Goal: Task Accomplishment & Management: Use online tool/utility

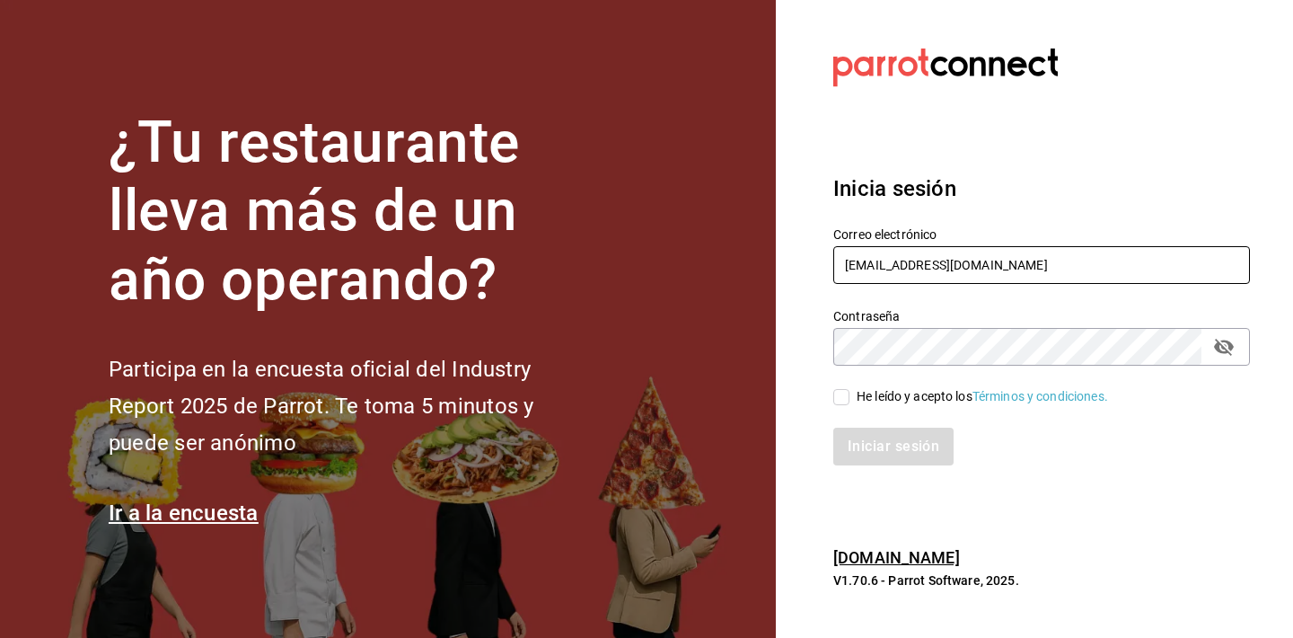
type input "[EMAIL_ADDRESS][DOMAIN_NAME]"
click at [1238, 346] on button "passwordField" at bounding box center [1224, 346] width 31 height 31
click at [844, 391] on input "He leído y acepto los Términos y condiciones." at bounding box center [841, 397] width 16 height 16
checkbox input "true"
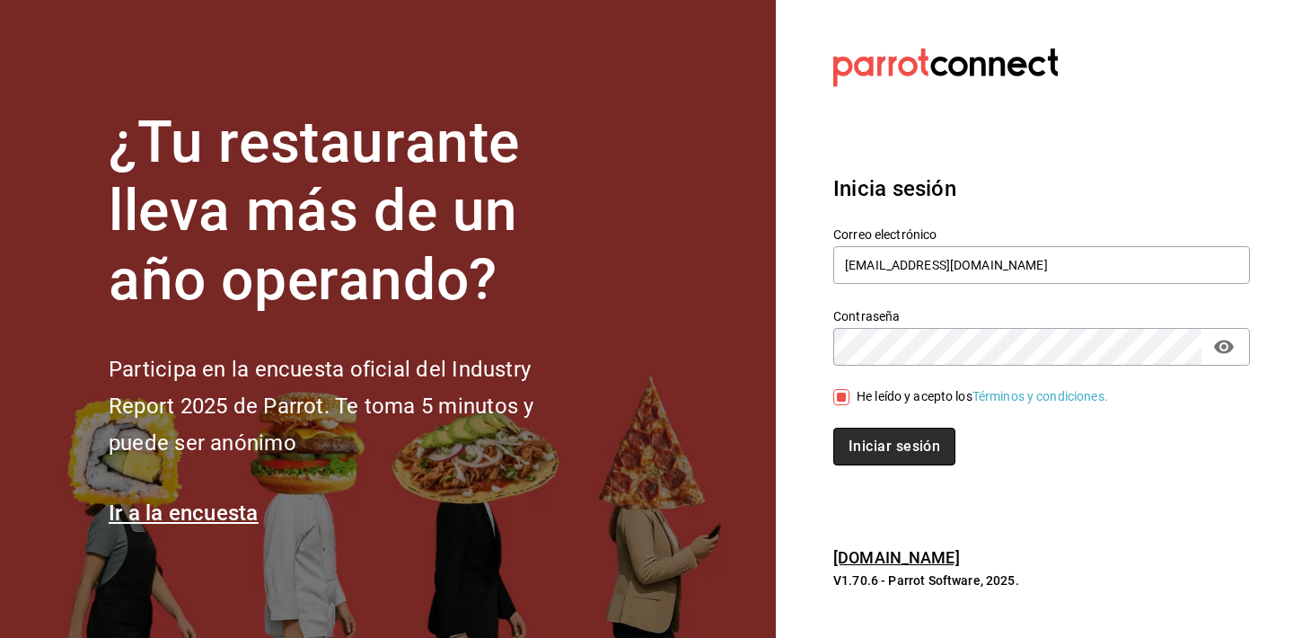
click at [871, 442] on button "Iniciar sesión" at bounding box center [894, 446] width 122 height 38
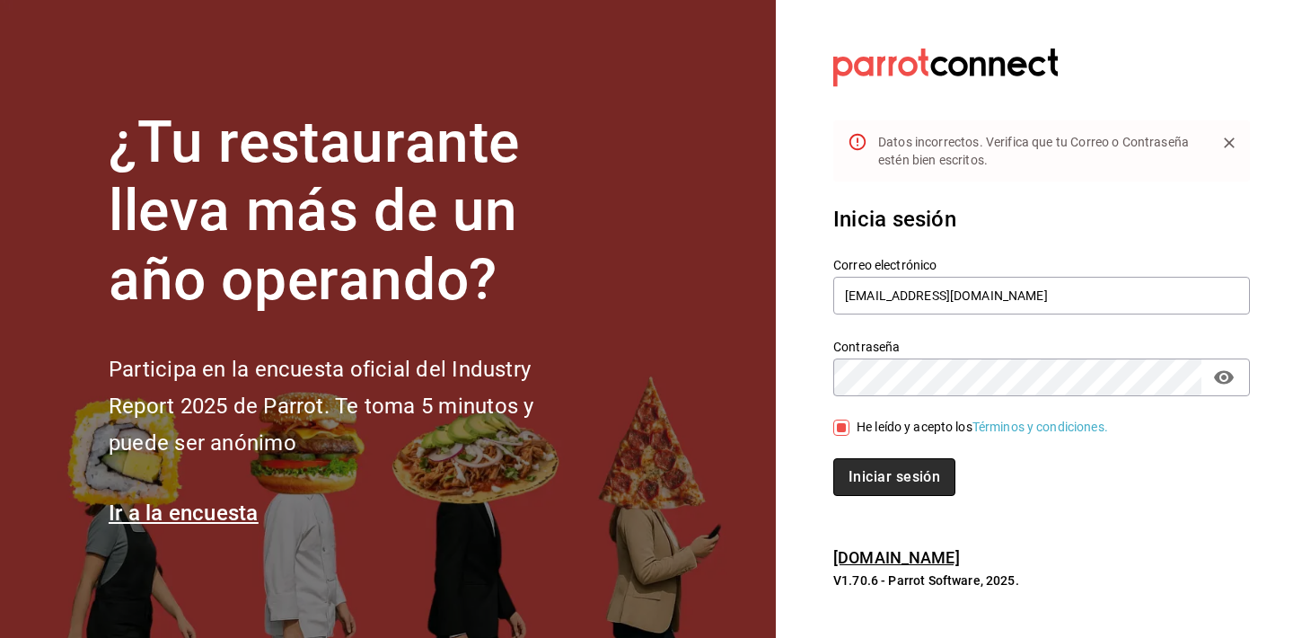
click at [906, 479] on button "Iniciar sesión" at bounding box center [894, 477] width 122 height 38
click at [986, 295] on input "[EMAIL_ADDRESS][DOMAIN_NAME]" at bounding box center [1041, 296] width 417 height 38
type input "[EMAIL_ADDRESS][DOMAIN_NAME]"
click at [1109, 253] on div "Correo electrónico [EMAIL_ADDRESS][DOMAIN_NAME]" at bounding box center [1031, 276] width 438 height 82
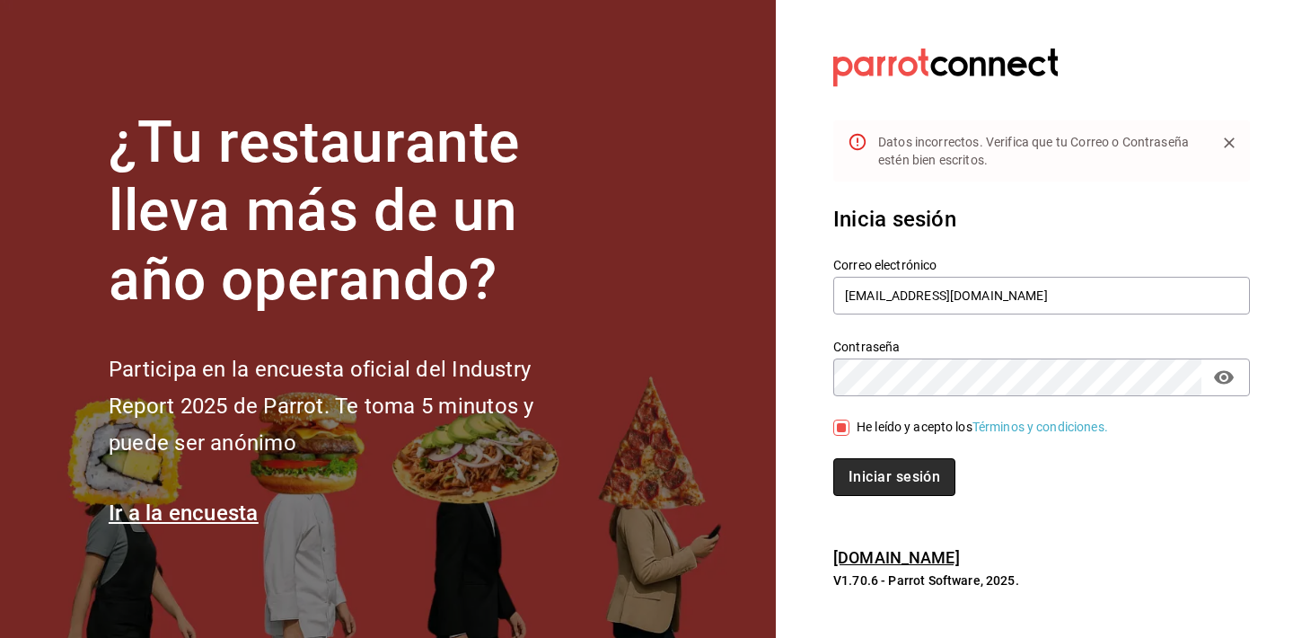
click at [933, 460] on button "Iniciar sesión" at bounding box center [894, 477] width 122 height 38
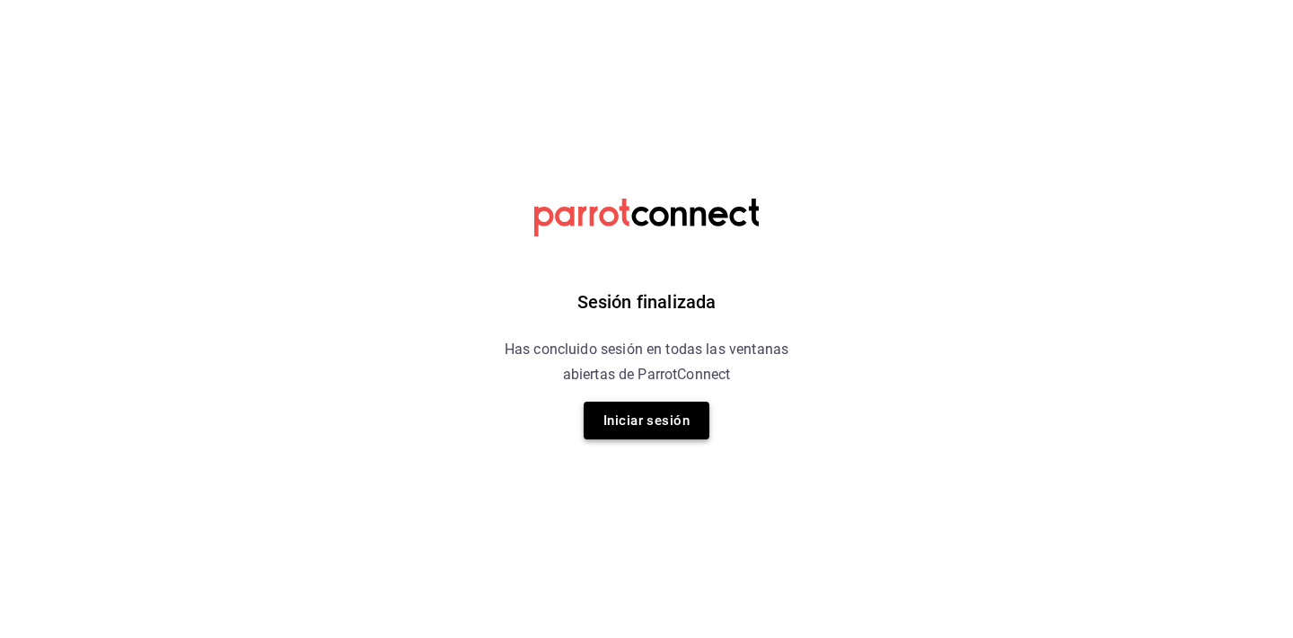
click at [663, 429] on button "Iniciar sesión" at bounding box center [647, 420] width 126 height 38
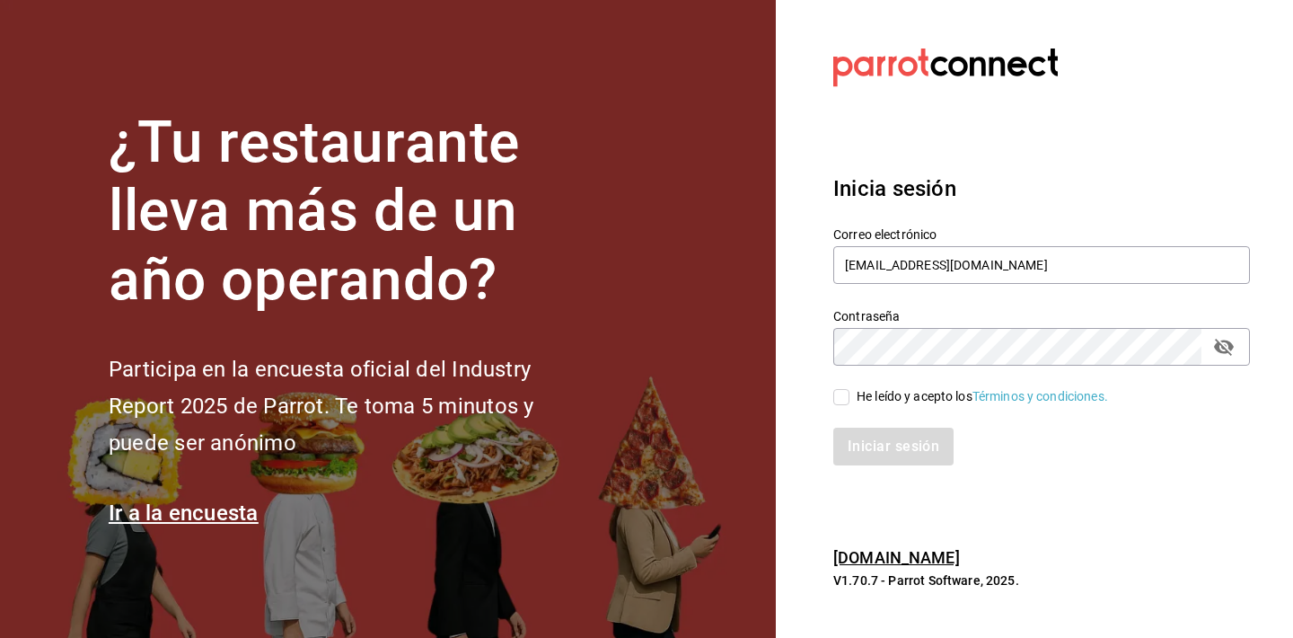
type input "[EMAIL_ADDRESS][DOMAIN_NAME]"
click at [1230, 341] on icon "passwordField" at bounding box center [1224, 347] width 22 height 22
click at [918, 400] on div "He leído y acepto los Términos y condiciones." at bounding box center [982, 396] width 251 height 19
click at [849, 400] on input "He leído y acepto los Términos y condiciones." at bounding box center [841, 397] width 16 height 16
checkbox input "true"
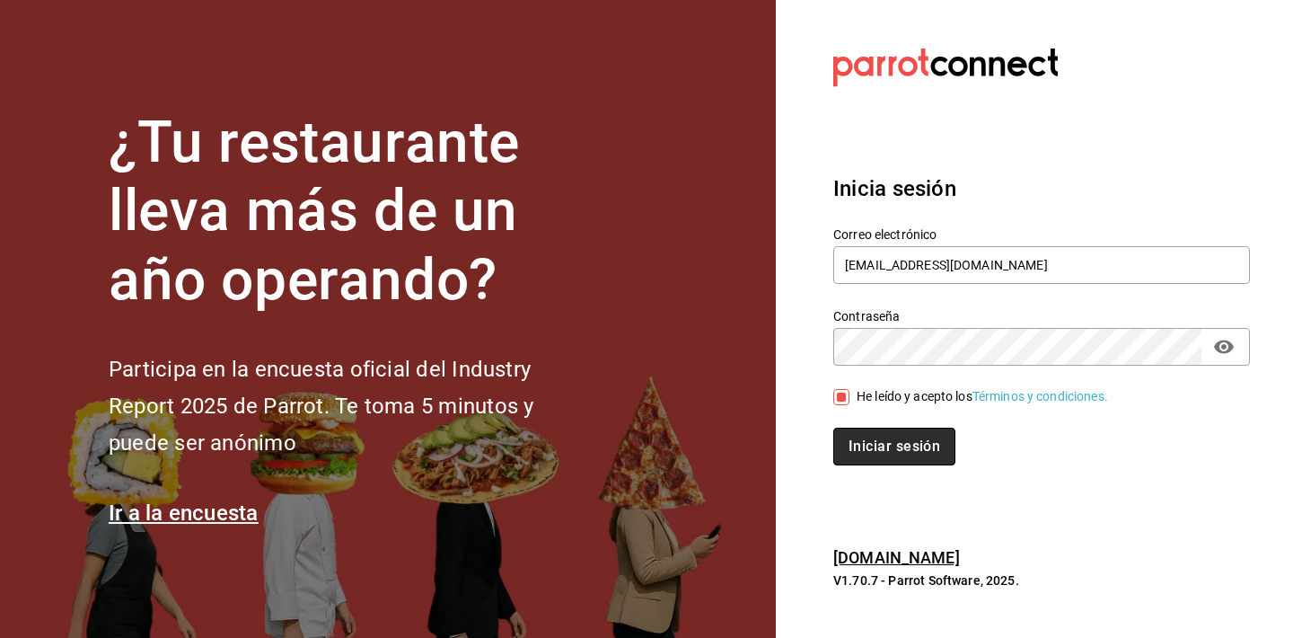
click at [894, 435] on button "Iniciar sesión" at bounding box center [894, 446] width 122 height 38
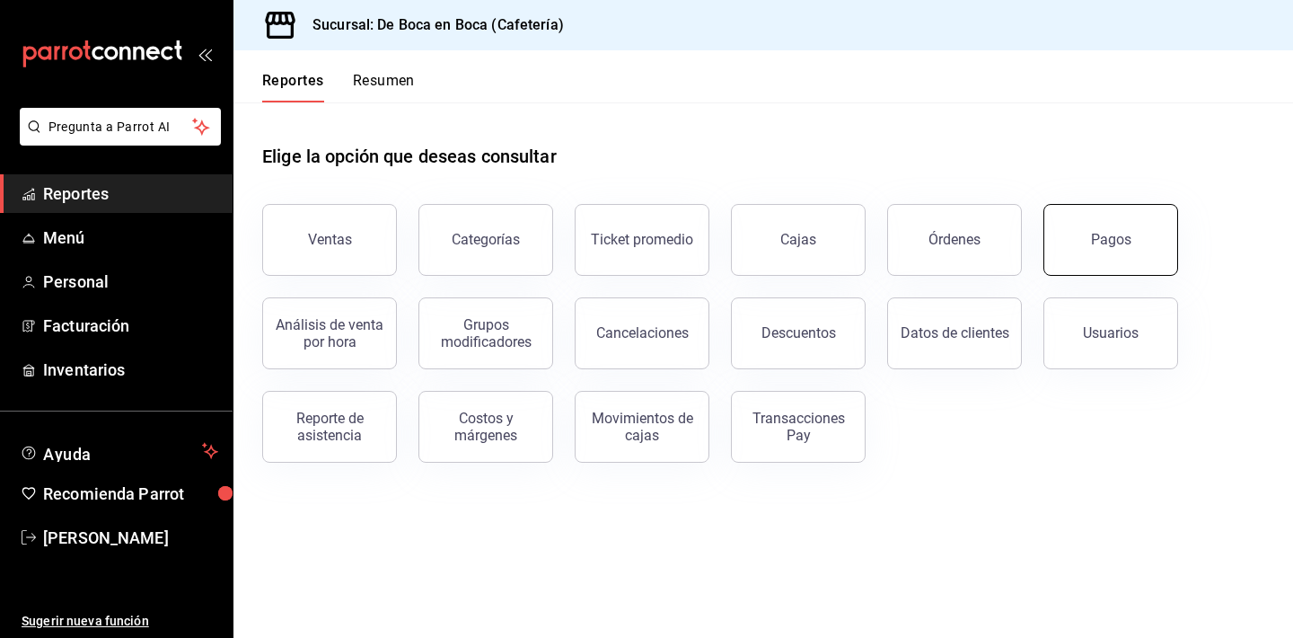
click at [1111, 267] on button "Pagos" at bounding box center [1110, 240] width 135 height 72
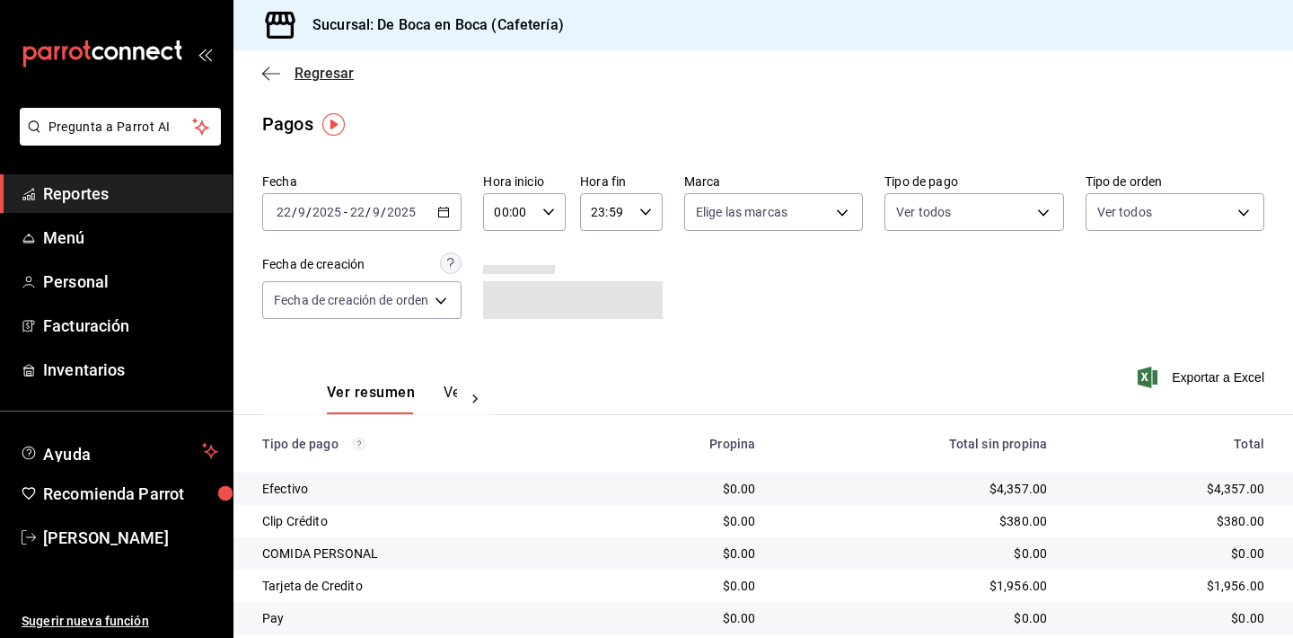
click at [322, 77] on span "Regresar" at bounding box center [324, 73] width 59 height 17
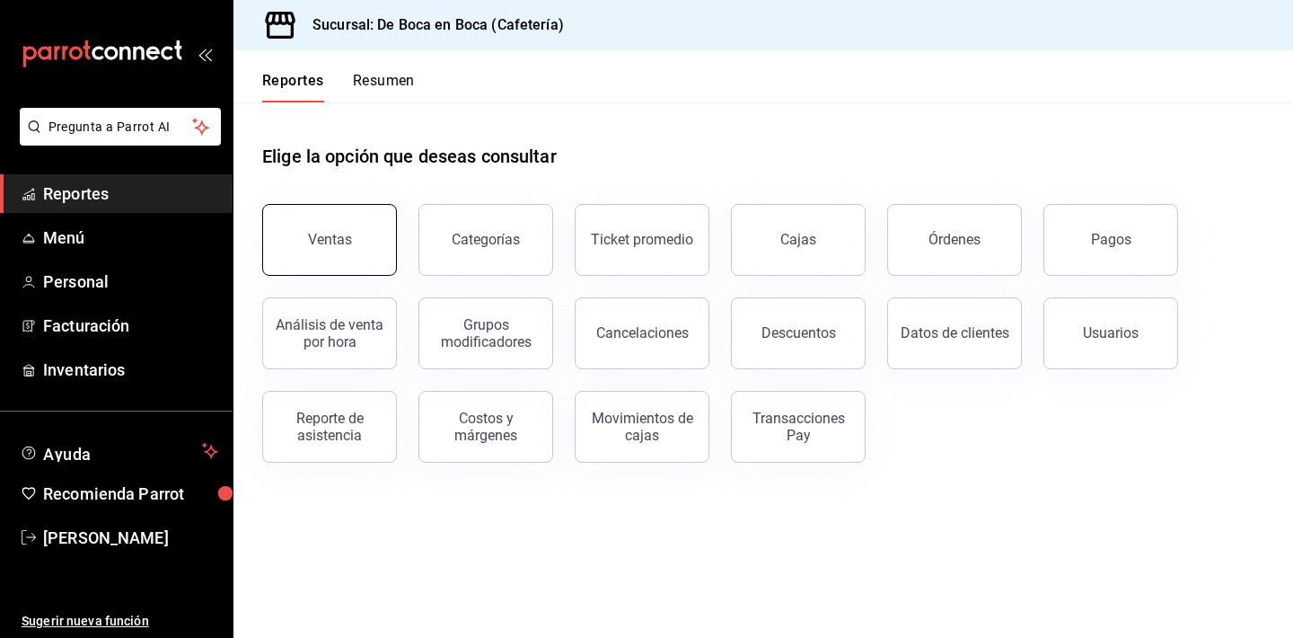
click at [335, 242] on div "Ventas" at bounding box center [330, 239] width 44 height 17
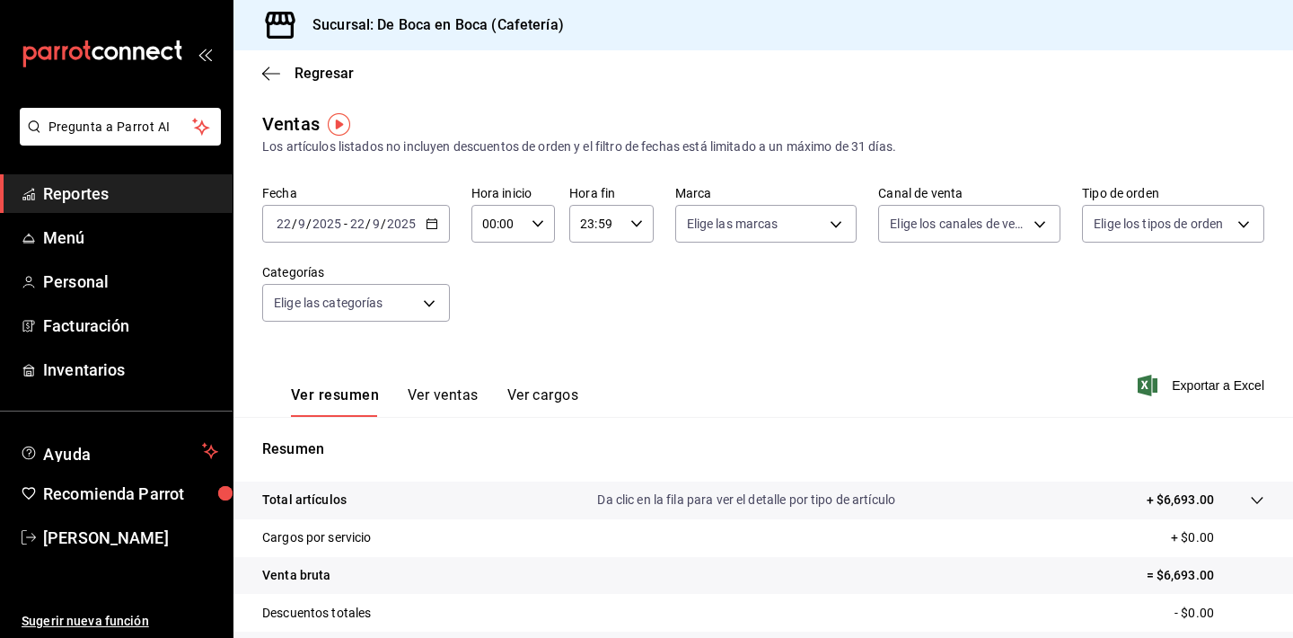
click at [422, 217] on div "2025-09-22 22 / 9 / 2025 - 2025-09-22 22 / 9 / 2025" at bounding box center [356, 224] width 188 height 38
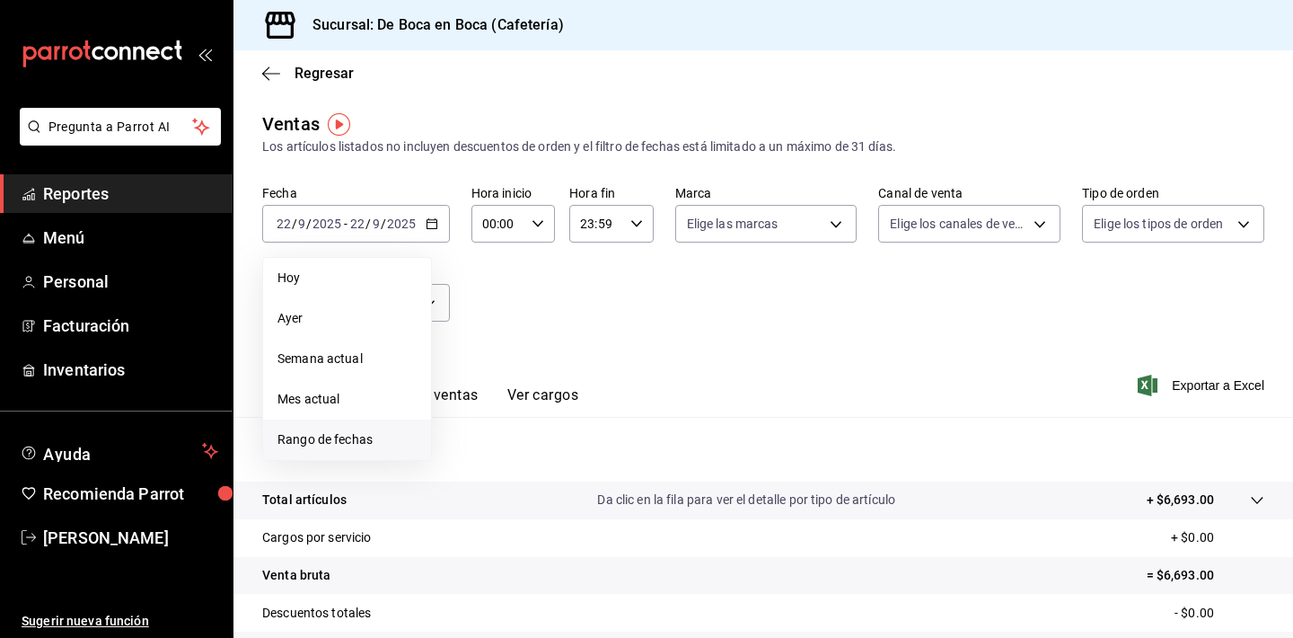
click at [329, 446] on span "Rango de fechas" at bounding box center [346, 439] width 139 height 19
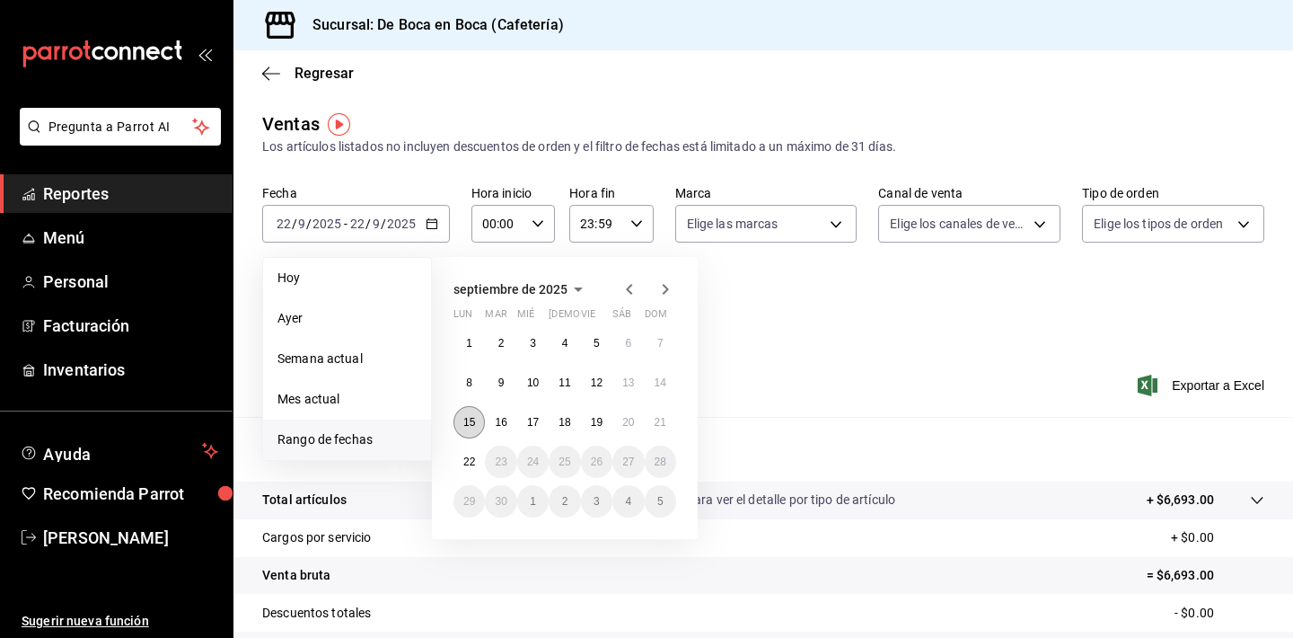
click at [471, 432] on button "15" at bounding box center [468, 422] width 31 height 32
click at [627, 435] on button "20" at bounding box center [627, 422] width 31 height 32
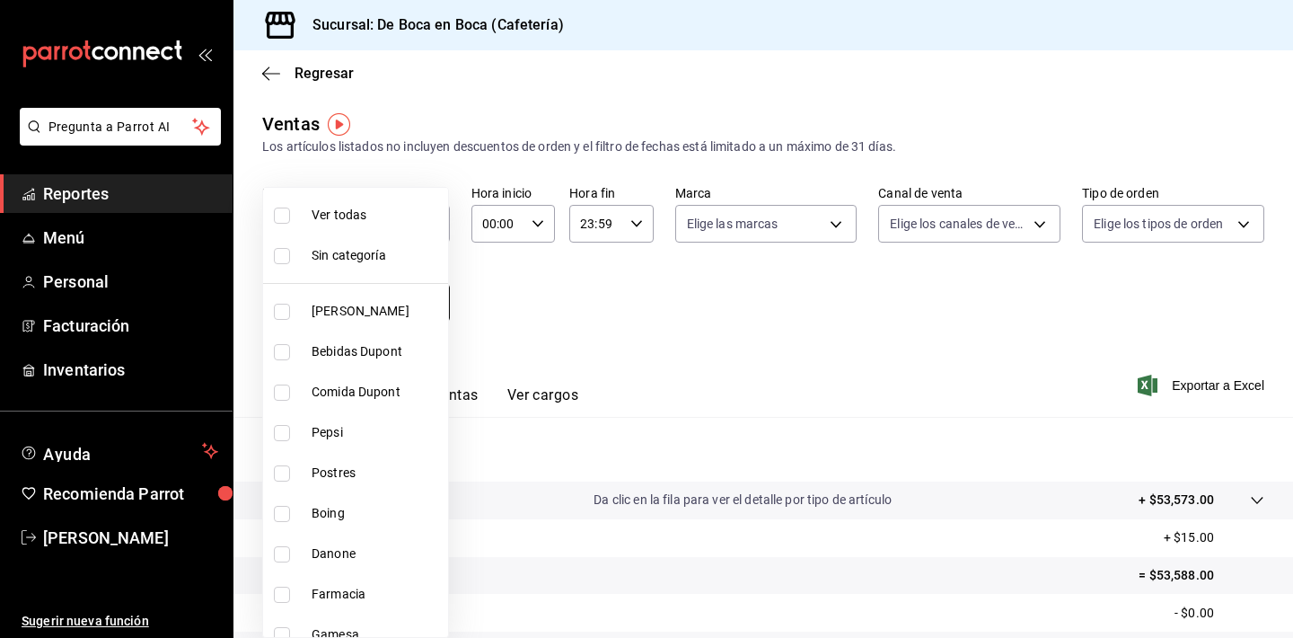
click at [431, 310] on body "Pregunta a Parrot AI Reportes Menú Personal Facturación Inventarios Ayuda Recom…" at bounding box center [646, 319] width 1293 height 638
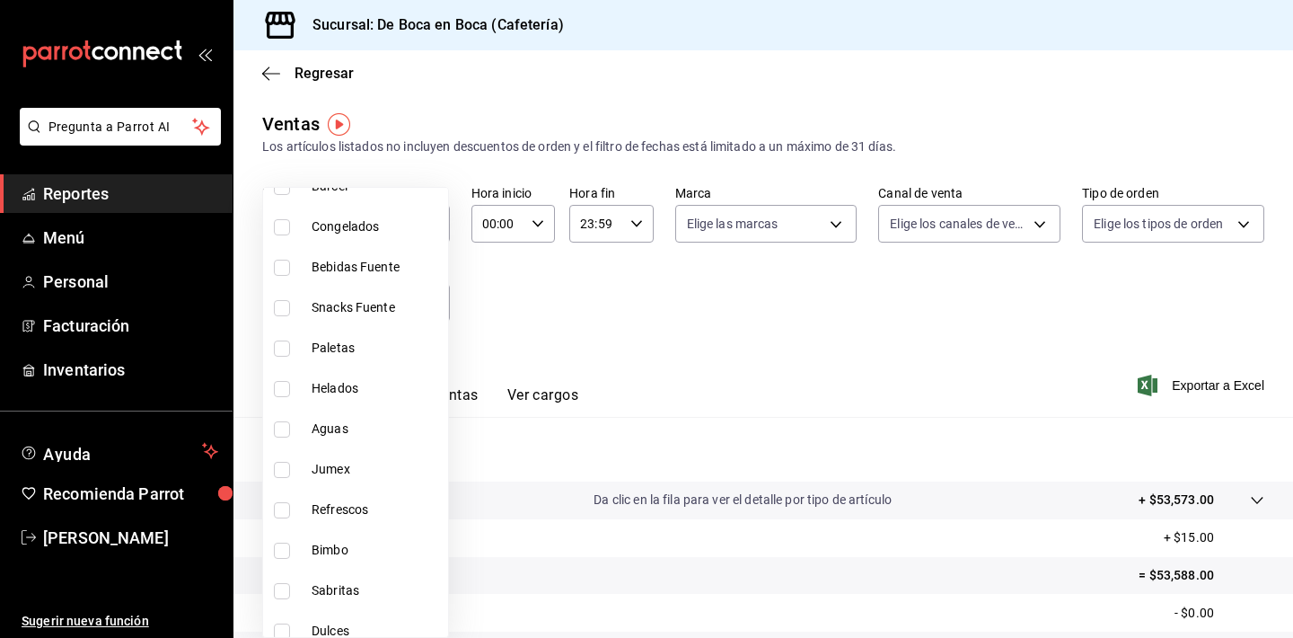
scroll to position [523, 0]
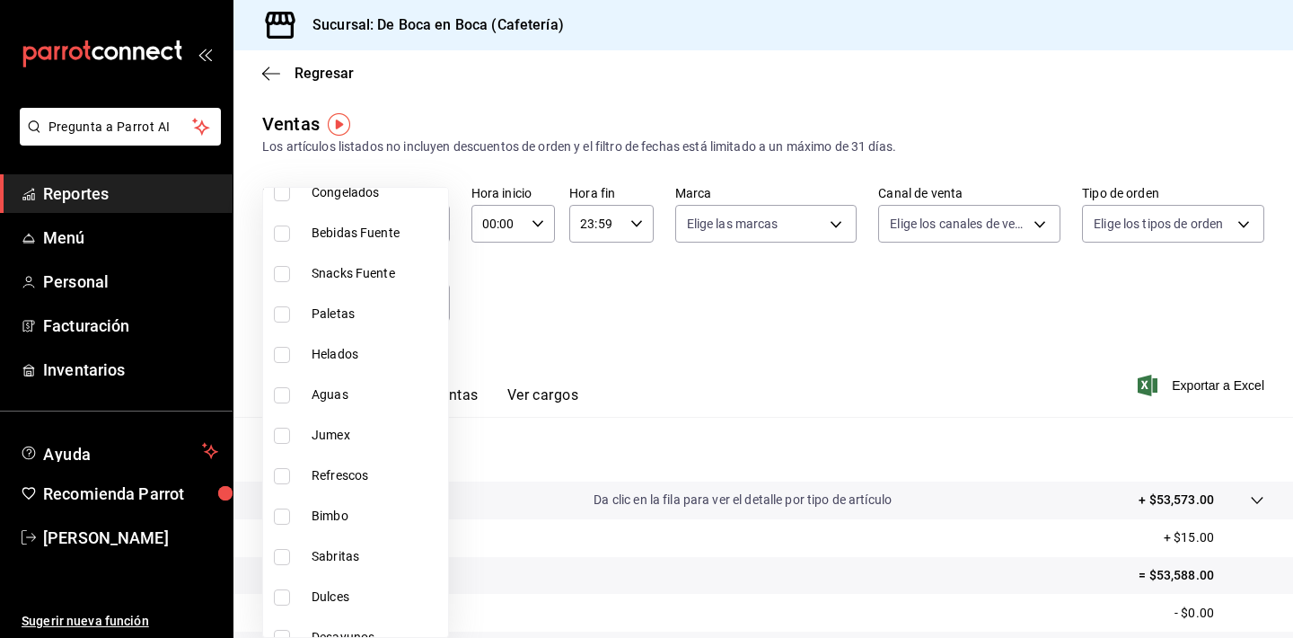
click at [377, 512] on span "Bimbo" at bounding box center [376, 515] width 129 height 19
type input "f425339f-cc03-4d07-985d-f86977b12001"
checkbox input "true"
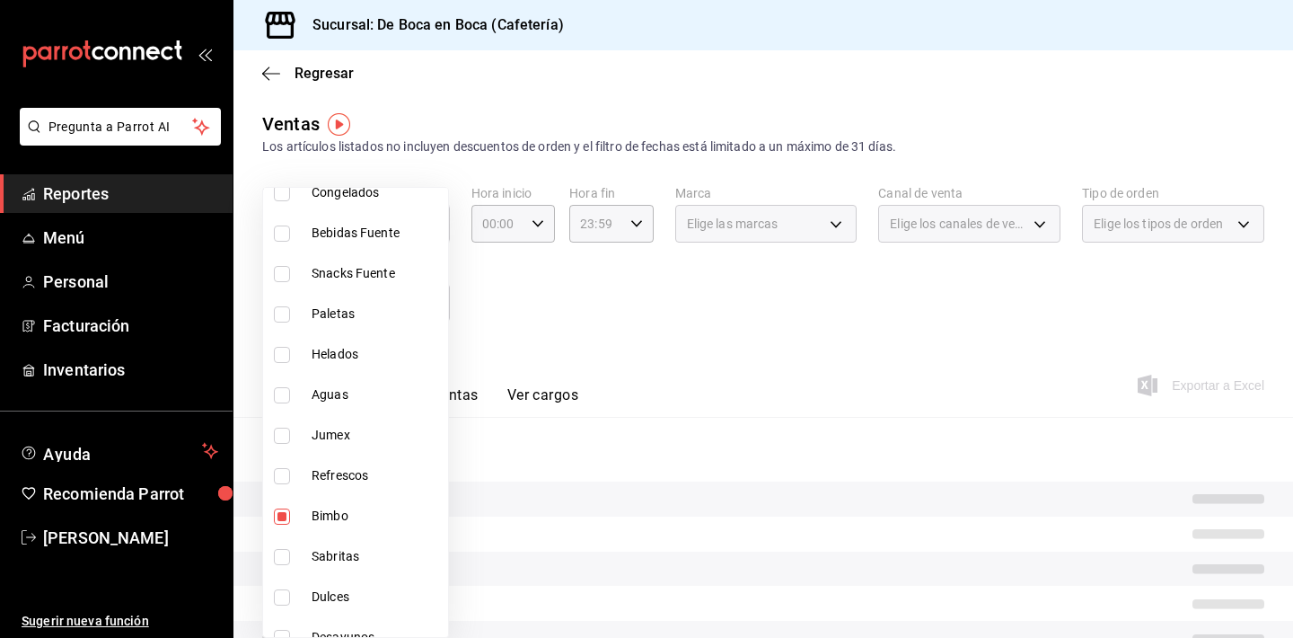
click at [708, 400] on div at bounding box center [646, 319] width 1293 height 638
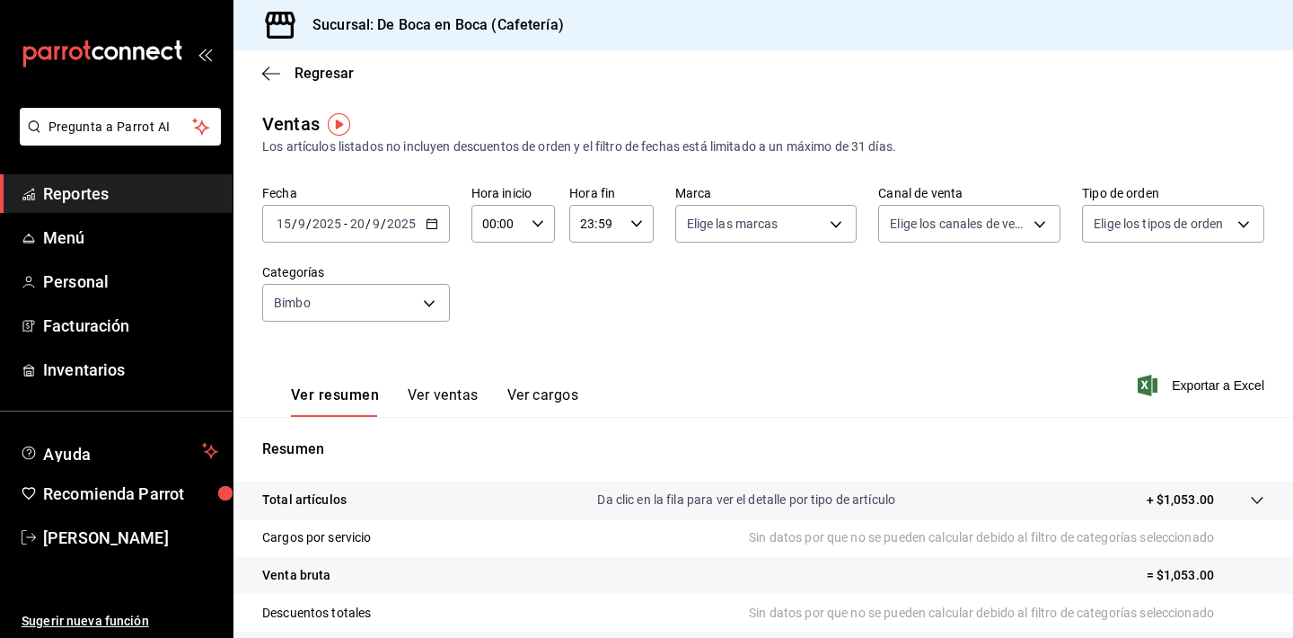
click at [451, 405] on button "Ver ventas" at bounding box center [443, 401] width 71 height 31
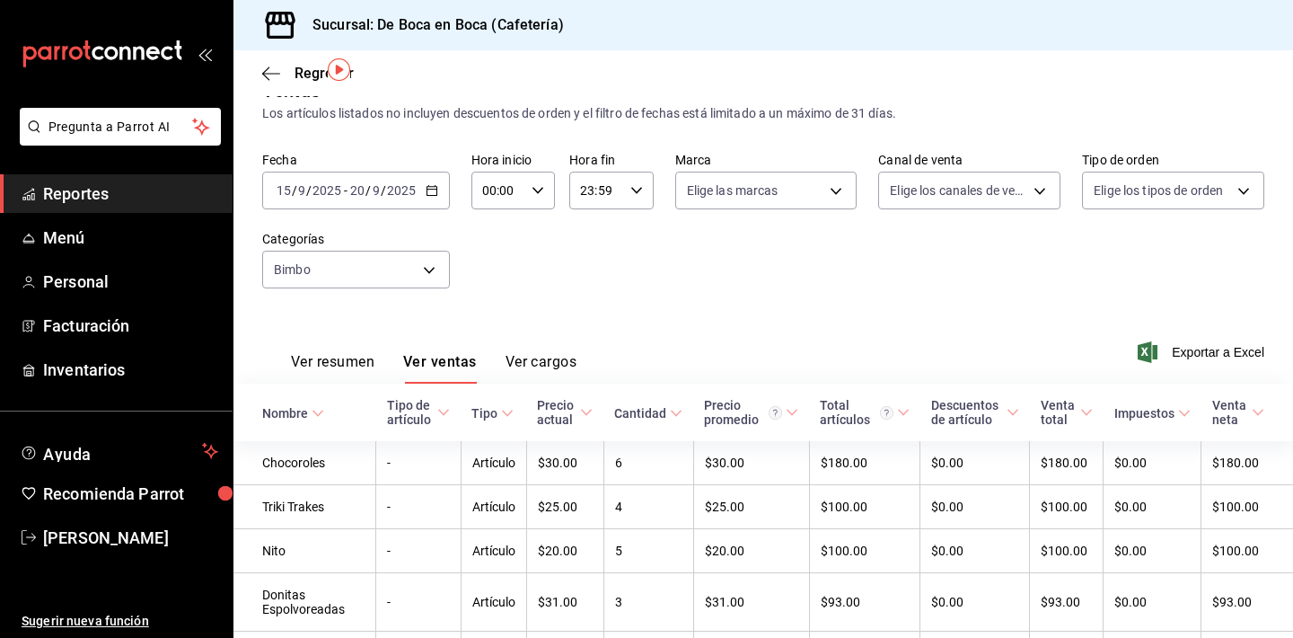
scroll to position [78, 0]
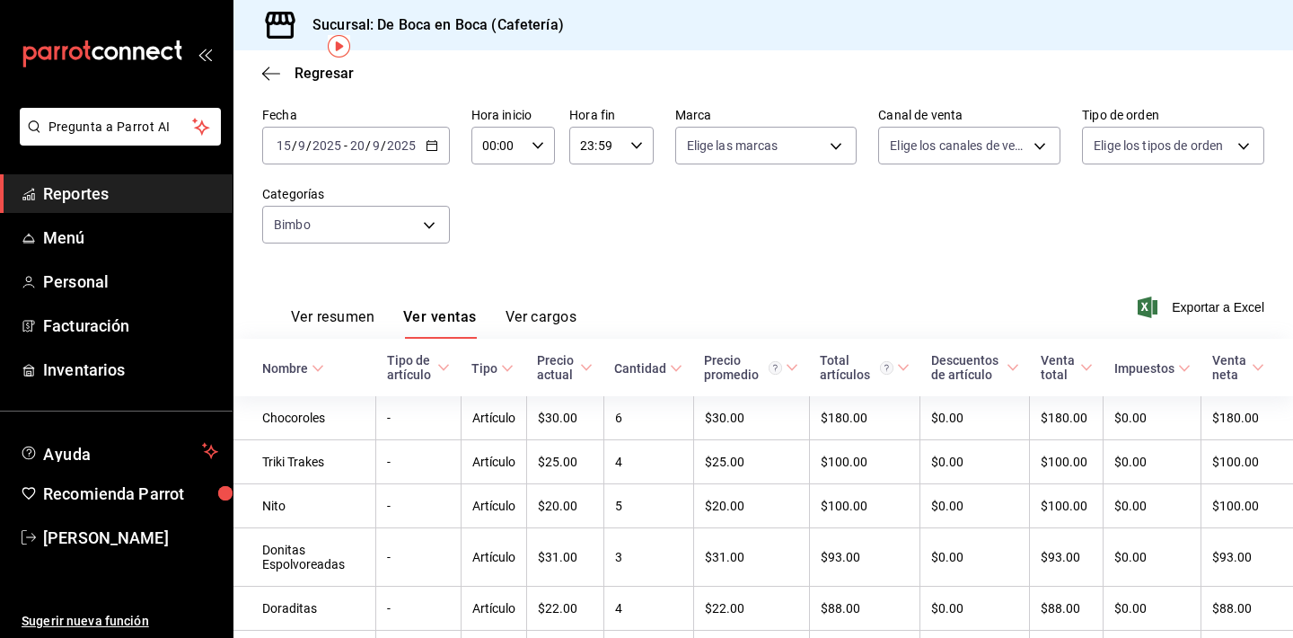
click at [635, 364] on div "Cantidad" at bounding box center [640, 368] width 52 height 14
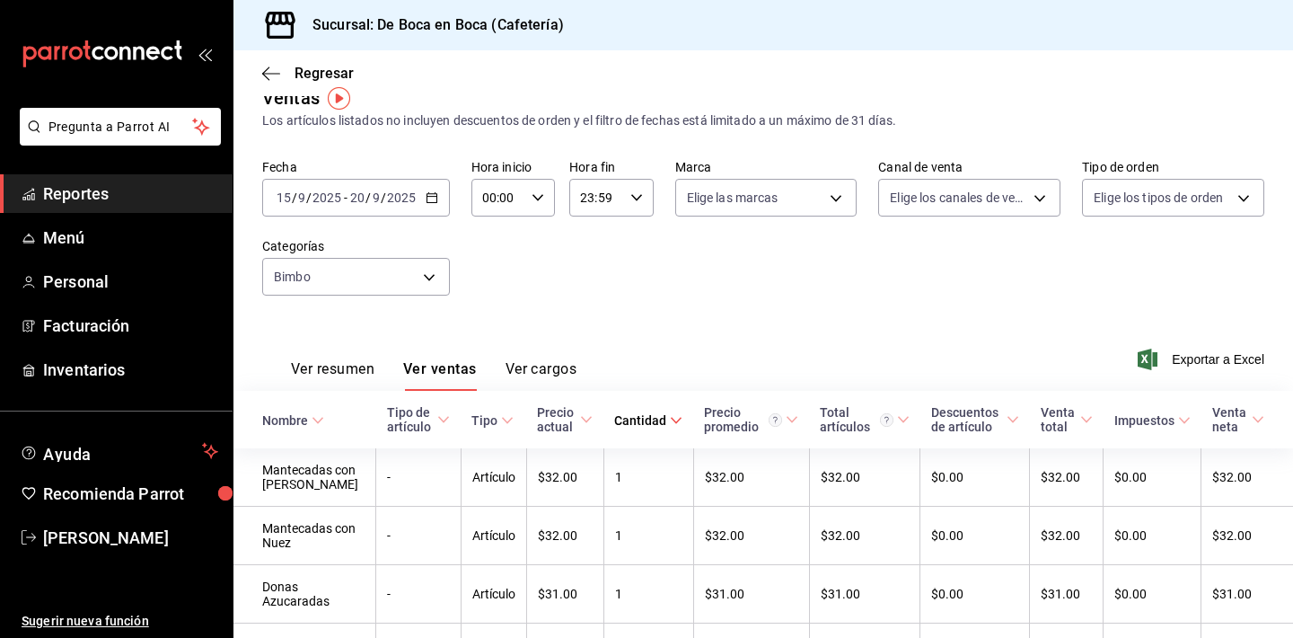
click at [650, 420] on div "Cantidad" at bounding box center [640, 420] width 52 height 14
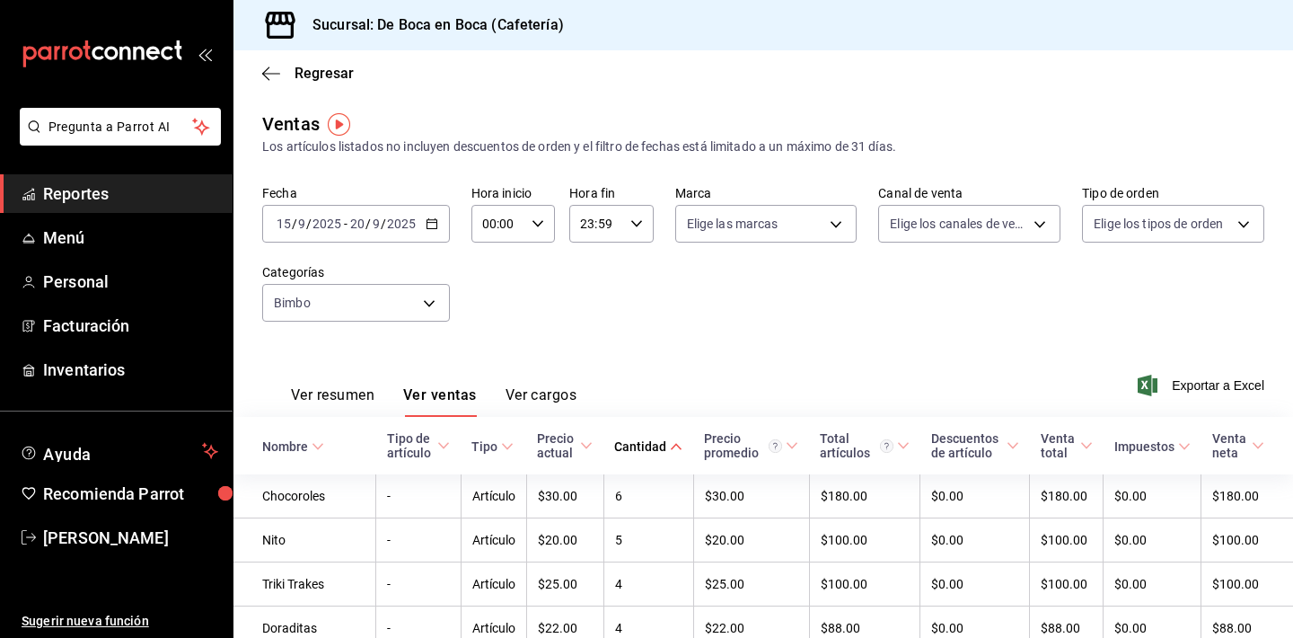
scroll to position [0, 0]
click at [438, 218] on div "2025-09-15 15 / 9 / 2025 - 2025-09-20 20 / 9 / 2025" at bounding box center [356, 224] width 188 height 38
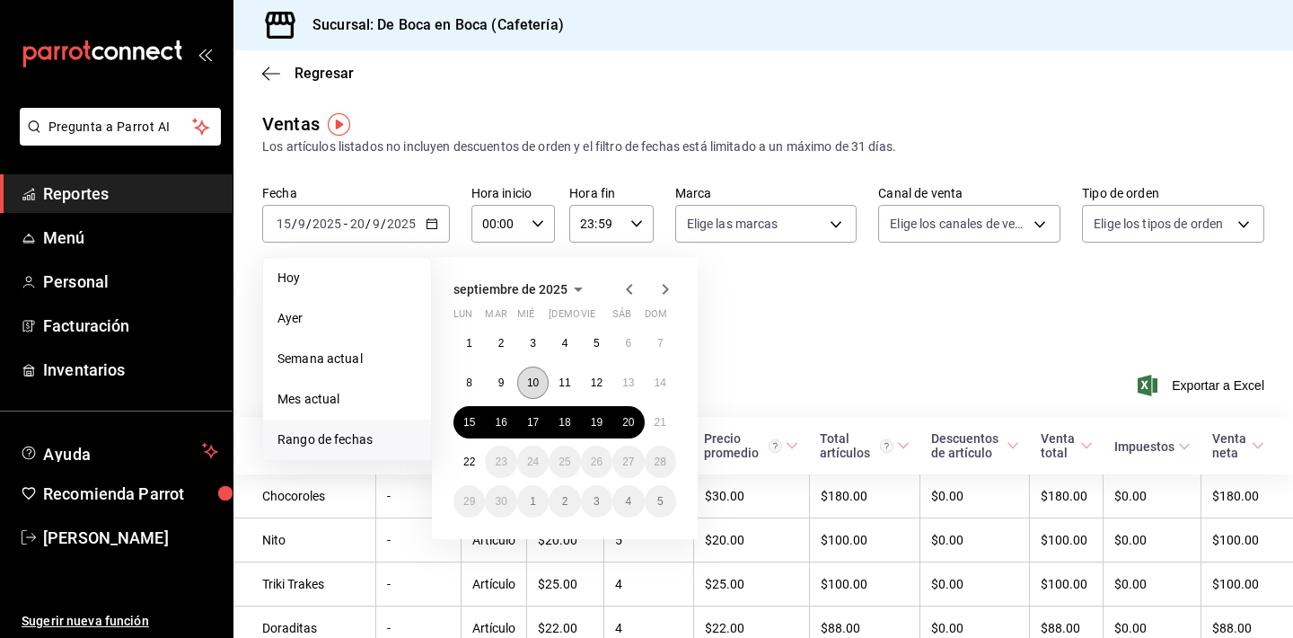
click at [540, 383] on button "10" at bounding box center [532, 382] width 31 height 32
click at [634, 421] on abbr "20" at bounding box center [628, 422] width 12 height 13
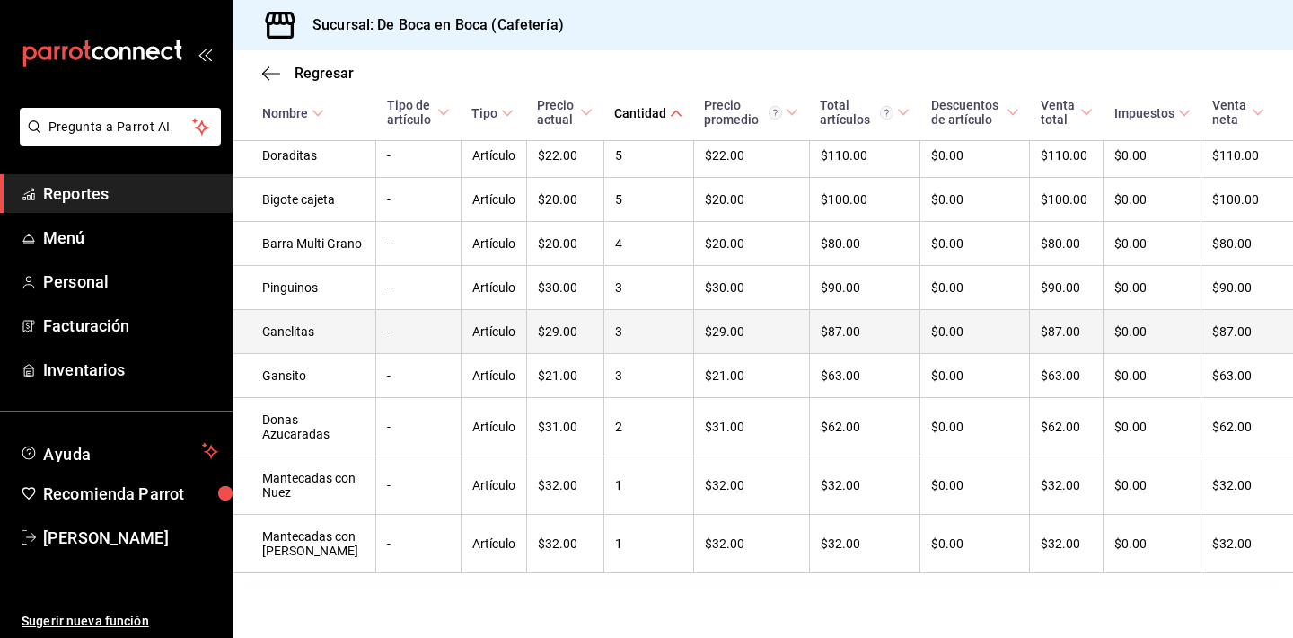
scroll to position [823, 0]
